Goal: Navigation & Orientation: Find specific page/section

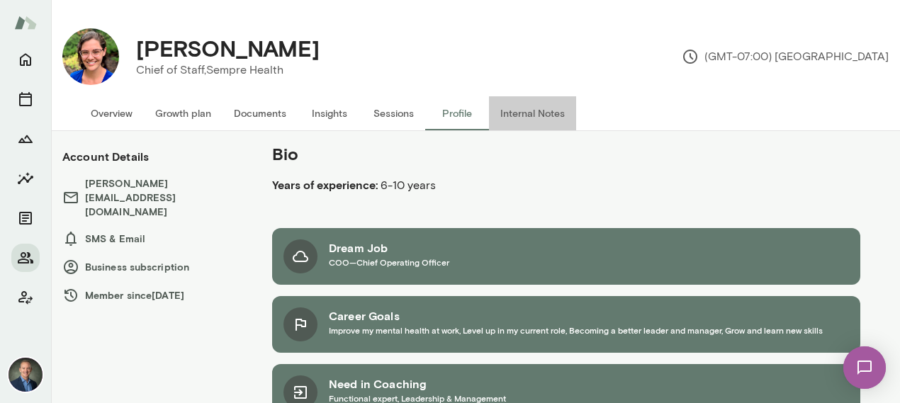
click at [532, 104] on button "Internal Notes" at bounding box center [532, 113] width 87 height 34
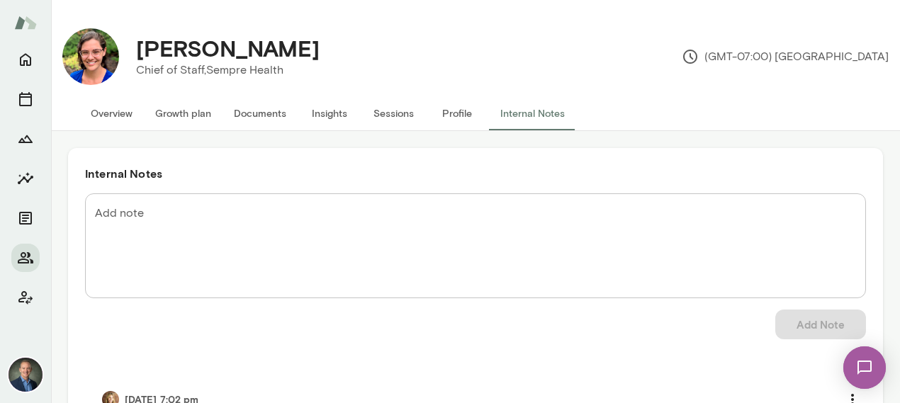
click at [459, 111] on button "Profile" at bounding box center [457, 113] width 64 height 34
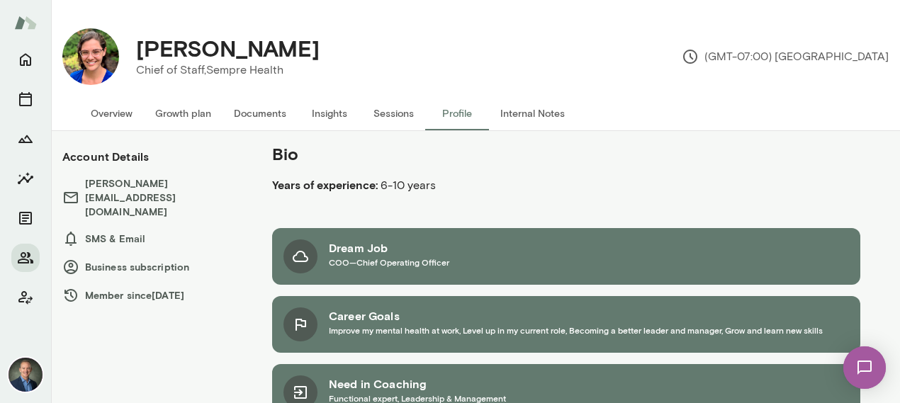
click at [403, 111] on button "Sessions" at bounding box center [393, 113] width 64 height 34
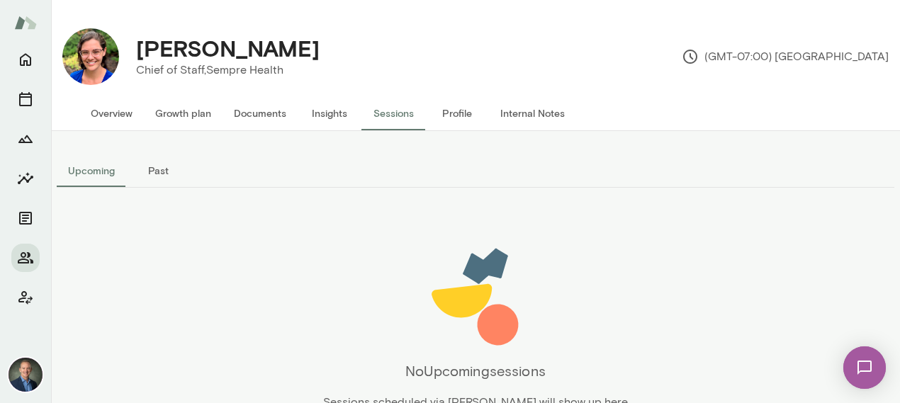
click at [335, 114] on button "Insights" at bounding box center [330, 113] width 64 height 34
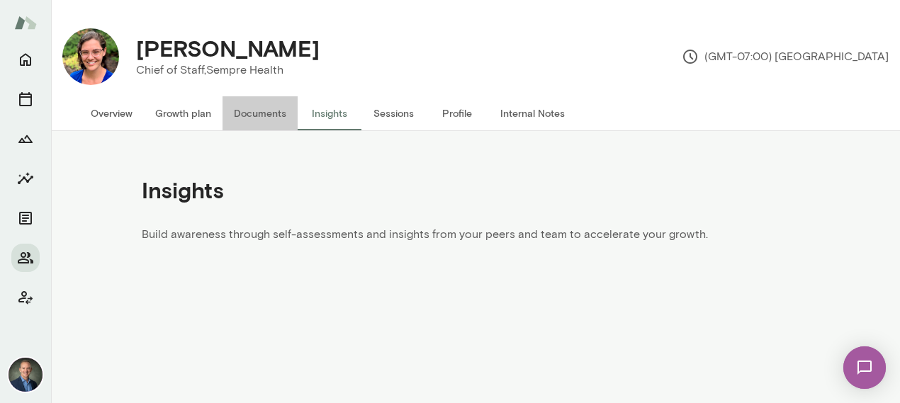
click at [254, 118] on button "Documents" at bounding box center [260, 113] width 75 height 34
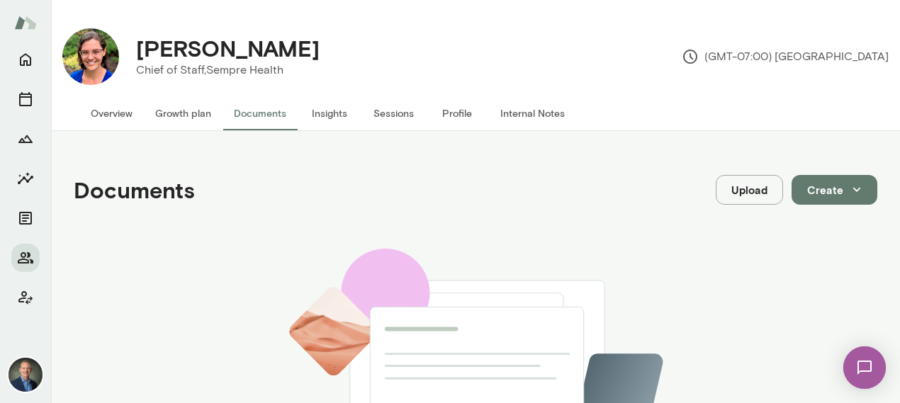
click at [191, 119] on button "Growth plan" at bounding box center [183, 113] width 79 height 34
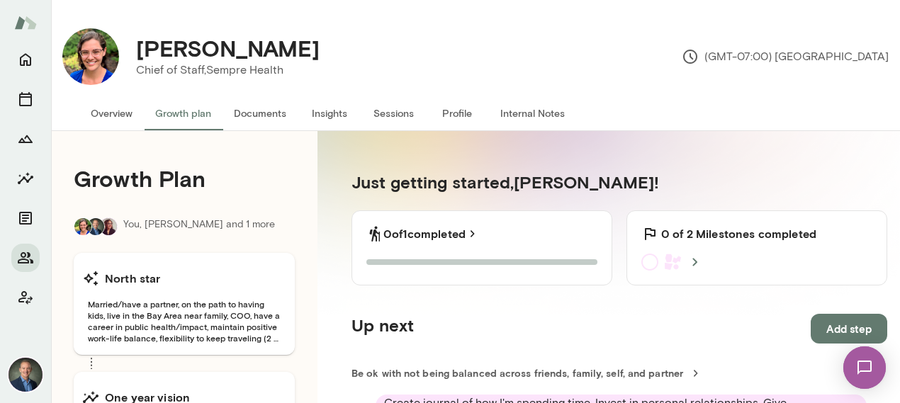
click at [105, 110] on button "Overview" at bounding box center [111, 113] width 64 height 34
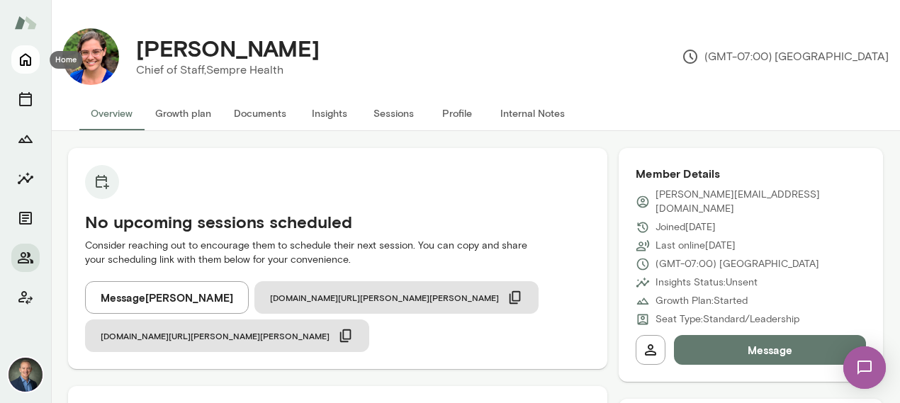
click at [25, 59] on icon "Home" at bounding box center [25, 59] width 17 height 17
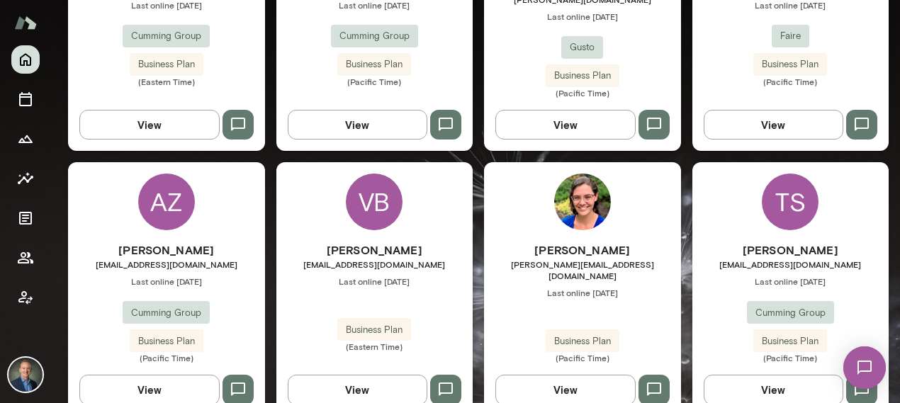
scroll to position [629, 0]
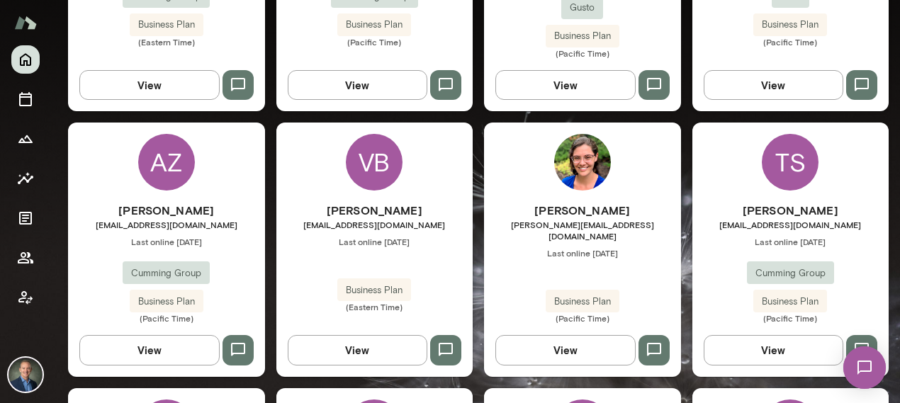
click at [573, 295] on span "Business Plan" at bounding box center [583, 302] width 74 height 14
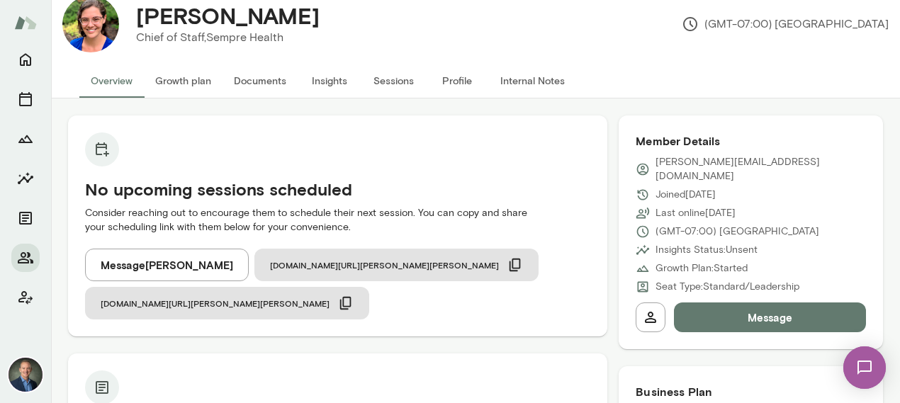
scroll to position [33, 0]
